Goal: Check status: Check status

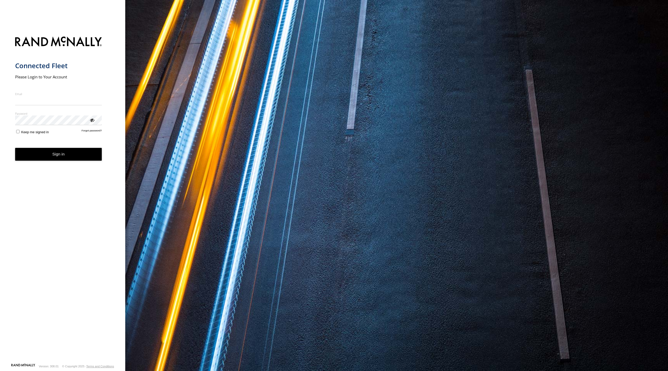
type input "**********"
click at [50, 158] on button "Sign in" at bounding box center [58, 154] width 87 height 13
click at [51, 152] on button "Sign in" at bounding box center [58, 154] width 87 height 13
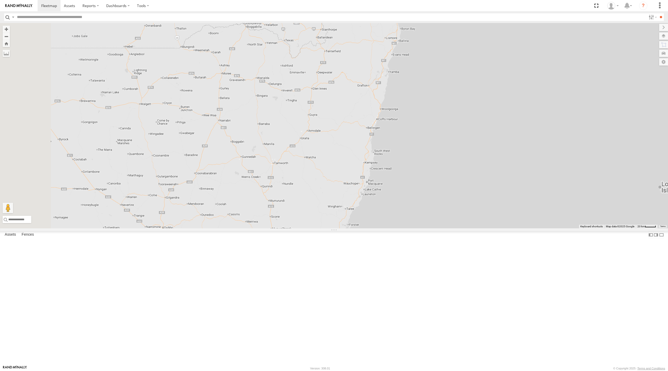
drag, startPoint x: 406, startPoint y: 255, endPoint x: 409, endPoint y: 176, distance: 78.9
click at [409, 179] on div "[PERSON_NAME] - 347FB3 6 2 3 3" at bounding box center [334, 125] width 668 height 205
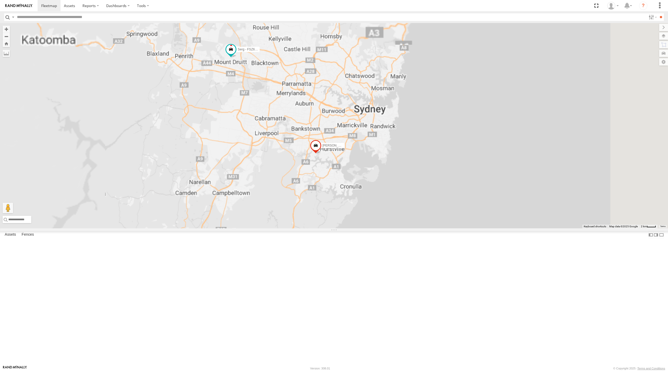
drag, startPoint x: 315, startPoint y: 151, endPoint x: 323, endPoint y: 162, distance: 12.7
click at [323, 162] on div "[PERSON_NAME] - 347FB3 Serg - FSZ66X [PERSON_NAME] - 360NA6 [GEOGRAPHIC_DATA]" at bounding box center [334, 125] width 668 height 205
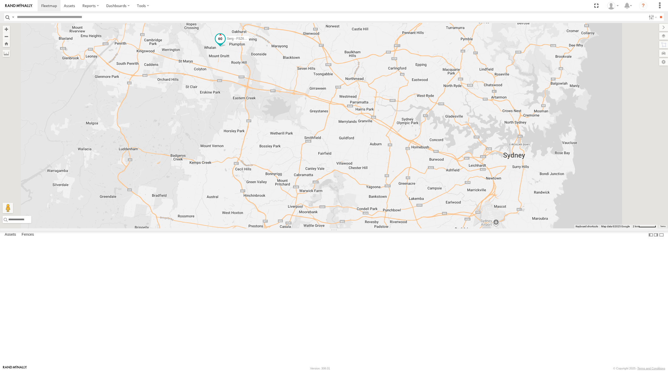
click at [225, 44] on span at bounding box center [220, 38] width 9 height 9
click at [348, 173] on div "[PERSON_NAME] - 347FB3 Serg - FSZ66X [PERSON_NAME] - 360NA6 [GEOGRAPHIC_DATA] S…" at bounding box center [334, 125] width 668 height 205
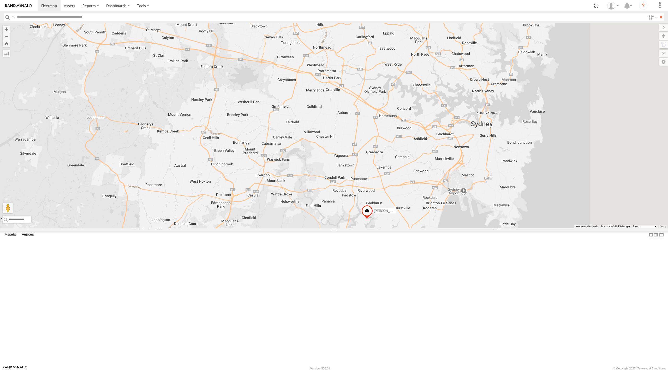
drag, startPoint x: 419, startPoint y: 249, endPoint x: 367, endPoint y: 205, distance: 67.8
click at [370, 205] on div "[PERSON_NAME] - 347FB3 Serg - FSZ66X [PERSON_NAME] - 360NA6 [GEOGRAPHIC_DATA]" at bounding box center [334, 125] width 668 height 205
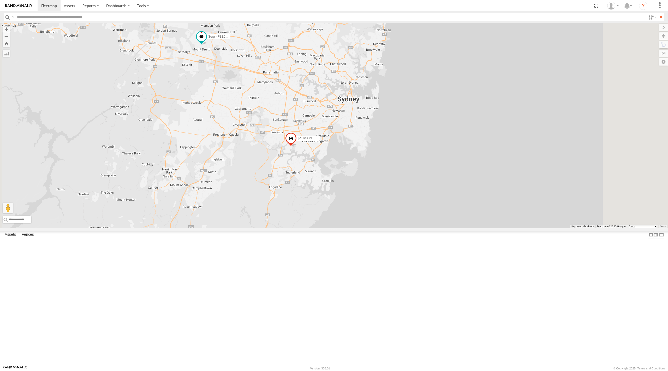
click at [297, 146] on span at bounding box center [290, 139] width 11 height 14
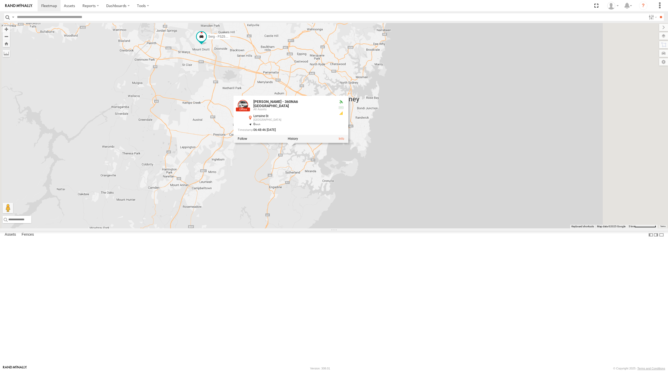
click at [332, 228] on div "[PERSON_NAME] - 347FB3 Serg - FSZ66X [PERSON_NAME] - 360NA6 [GEOGRAPHIC_DATA] […" at bounding box center [334, 125] width 668 height 205
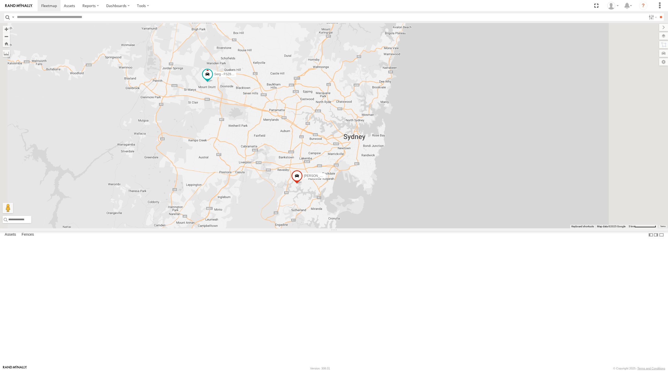
drag, startPoint x: 322, startPoint y: 176, endPoint x: 328, endPoint y: 213, distance: 38.1
click at [328, 213] on div "[PERSON_NAME] - 347FB3 Serg - FSZ66X [PERSON_NAME] - 360NA6 [GEOGRAPHIC_DATA]" at bounding box center [334, 125] width 668 height 205
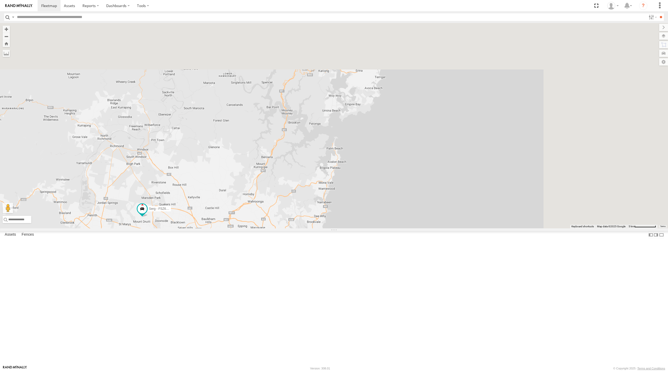
drag, startPoint x: 391, startPoint y: 131, endPoint x: 260, endPoint y: 326, distance: 235.1
click at [260, 228] on div "[PERSON_NAME] - 347FB3 Serg - FSZ66X [PERSON_NAME] - 360NA6 [GEOGRAPHIC_DATA]" at bounding box center [334, 125] width 668 height 205
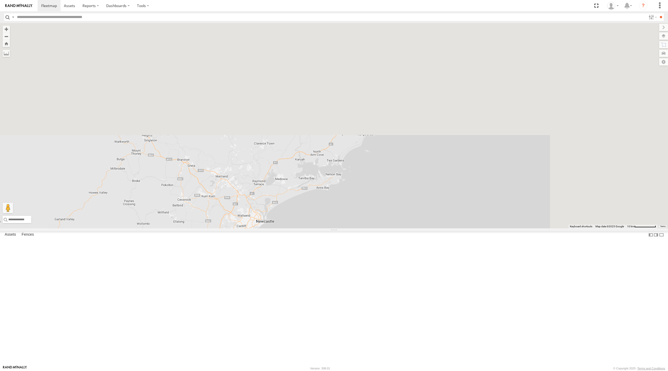
drag, startPoint x: 376, startPoint y: 117, endPoint x: 287, endPoint y: 319, distance: 220.7
click at [289, 228] on div "[PERSON_NAME] - 347FB3 Serg - FSZ66X [PERSON_NAME] - 360NA6 [GEOGRAPHIC_DATA]" at bounding box center [334, 125] width 668 height 205
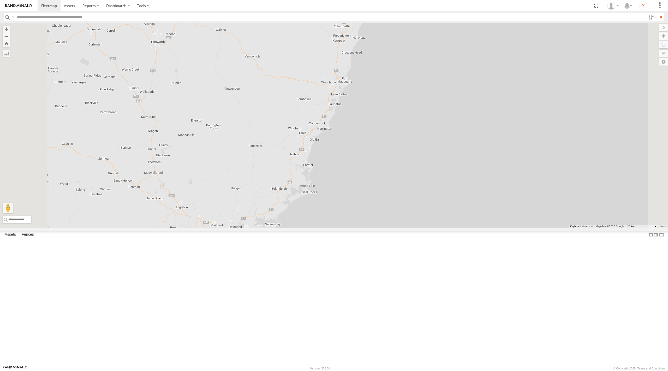
drag, startPoint x: 285, startPoint y: 308, endPoint x: 380, endPoint y: 217, distance: 132.0
click at [351, 228] on div "[PERSON_NAME] - 347FB3 Serg - FSZ66X [PERSON_NAME] - 360NA6 [GEOGRAPHIC_DATA]" at bounding box center [334, 125] width 668 height 205
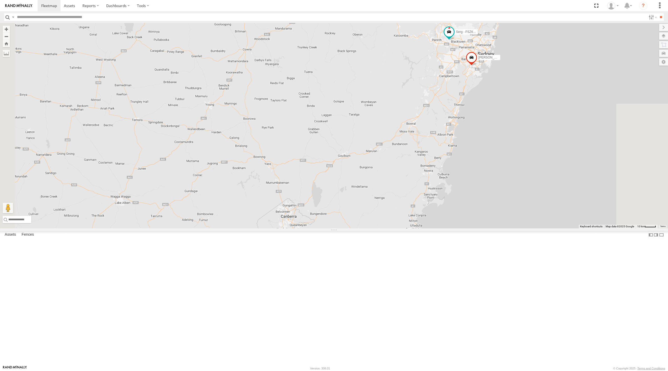
click at [431, 184] on div "[PERSON_NAME] - 347FB3 Serg - FSZ66X [PERSON_NAME] - 360NA6 [GEOGRAPHIC_DATA]" at bounding box center [334, 125] width 668 height 205
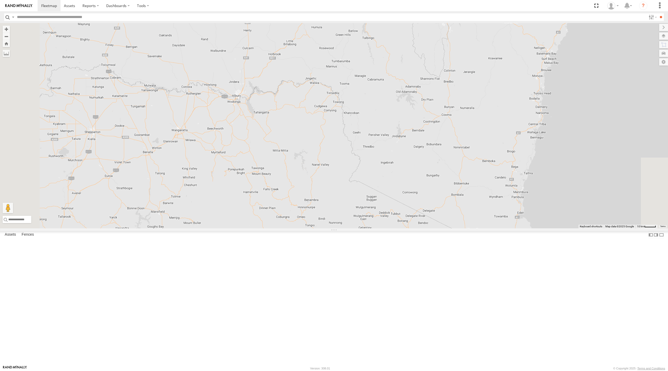
drag, startPoint x: 439, startPoint y: 250, endPoint x: 449, endPoint y: 182, distance: 68.5
click at [449, 187] on div "[PERSON_NAME] - 347FB3 Serg - FSZ66X [PERSON_NAME] - 360NA6 [GEOGRAPHIC_DATA]" at bounding box center [334, 125] width 668 height 205
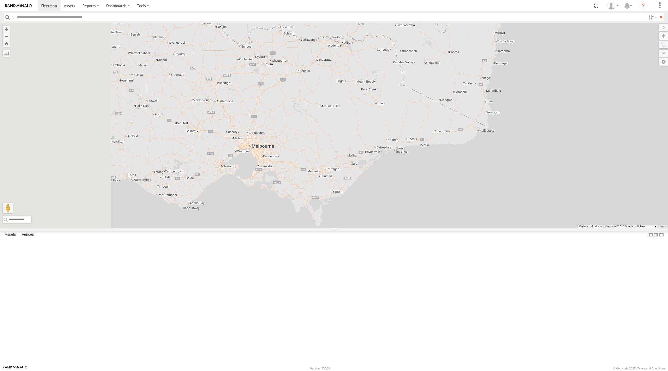
drag, startPoint x: 340, startPoint y: 259, endPoint x: 392, endPoint y: 269, distance: 53.1
click at [392, 228] on div "[PERSON_NAME] - 347FB3 Serg - FSZ66X [PERSON_NAME] - 360NA6 [GEOGRAPHIC_DATA]" at bounding box center [334, 125] width 668 height 205
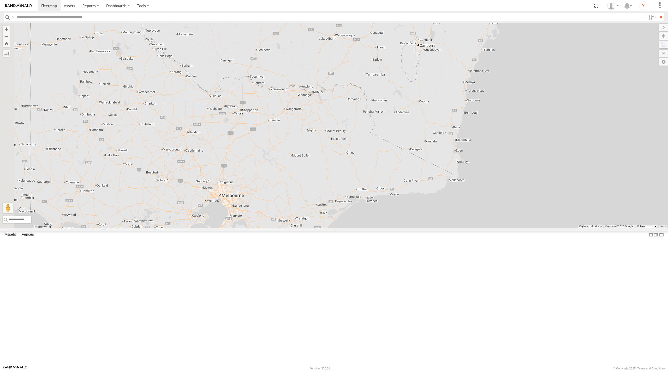
drag, startPoint x: 458, startPoint y: 204, endPoint x: 392, endPoint y: 273, distance: 94.9
click at [392, 228] on div "[PERSON_NAME] - 347FB3 Serg - FSZ66X [PERSON_NAME] - 360NA6 [GEOGRAPHIC_DATA]" at bounding box center [334, 125] width 668 height 205
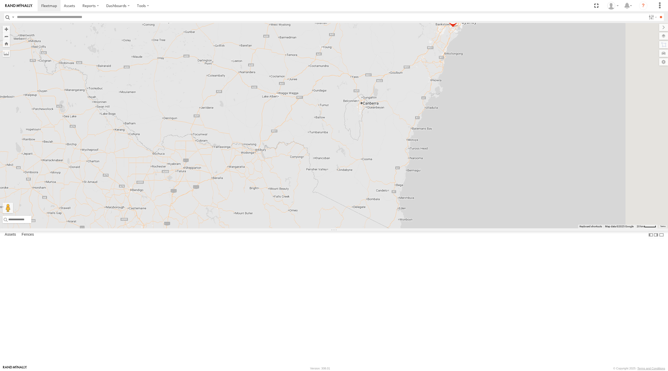
drag, startPoint x: 438, startPoint y: 190, endPoint x: 403, endPoint y: 229, distance: 52.1
click at [403, 228] on div "[PERSON_NAME] - 347FB3 Serg - FSZ66X [PERSON_NAME] - 360NA6 [GEOGRAPHIC_DATA]" at bounding box center [334, 125] width 668 height 205
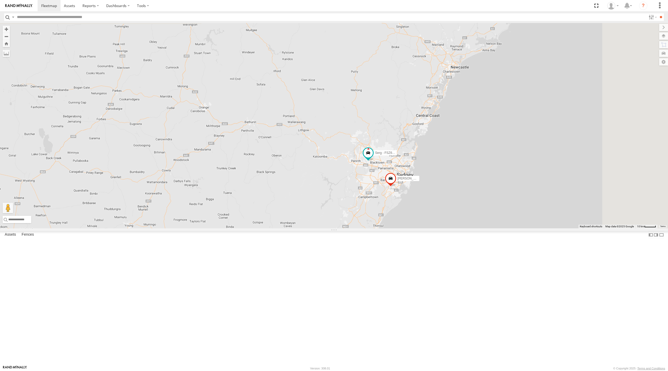
drag, startPoint x: 476, startPoint y: 144, endPoint x: 346, endPoint y: 376, distance: 265.6
click at [346, 370] on html at bounding box center [334, 185] width 668 height 371
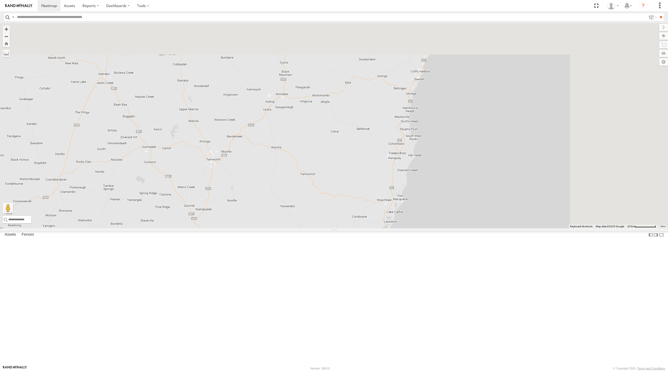
drag, startPoint x: 431, startPoint y: 291, endPoint x: 393, endPoint y: 362, distance: 80.1
click at [396, 228] on div "[PERSON_NAME] - 347FB3 Serg - FSZ66X [PERSON_NAME] - 360NA6 [GEOGRAPHIC_DATA]" at bounding box center [334, 125] width 668 height 205
